Goal: Task Accomplishment & Management: Manage account settings

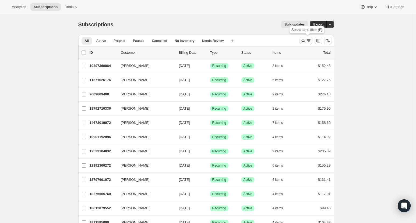
click at [302, 41] on button "Search and filter results" at bounding box center [305, 41] width 13 height 8
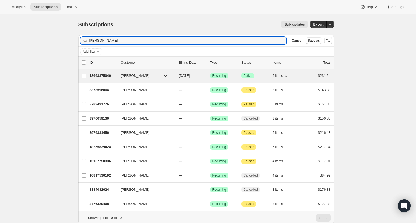
type input "[PERSON_NAME]"
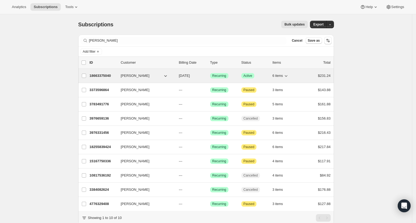
click at [110, 73] on p "18663375040" at bounding box center [103, 75] width 27 height 5
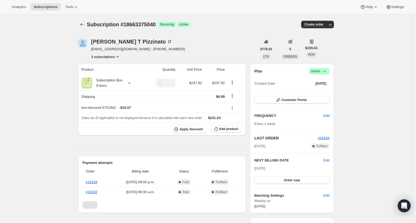
click at [326, 72] on icon at bounding box center [324, 71] width 5 height 5
click at [323, 90] on span "Cancel subscription" at bounding box center [319, 91] width 30 height 4
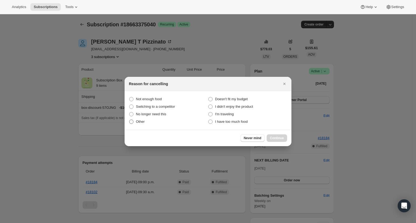
click at [137, 121] on span "Other" at bounding box center [140, 122] width 9 height 4
click at [129, 120] on input "Other" at bounding box center [129, 120] width 0 height 0
radio input "true"
click at [275, 138] on span "Continue" at bounding box center [277, 138] width 14 height 4
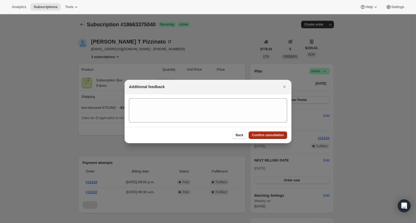
click at [275, 134] on span "Confirm cancellation" at bounding box center [268, 135] width 32 height 4
